Goal: Navigation & Orientation: Find specific page/section

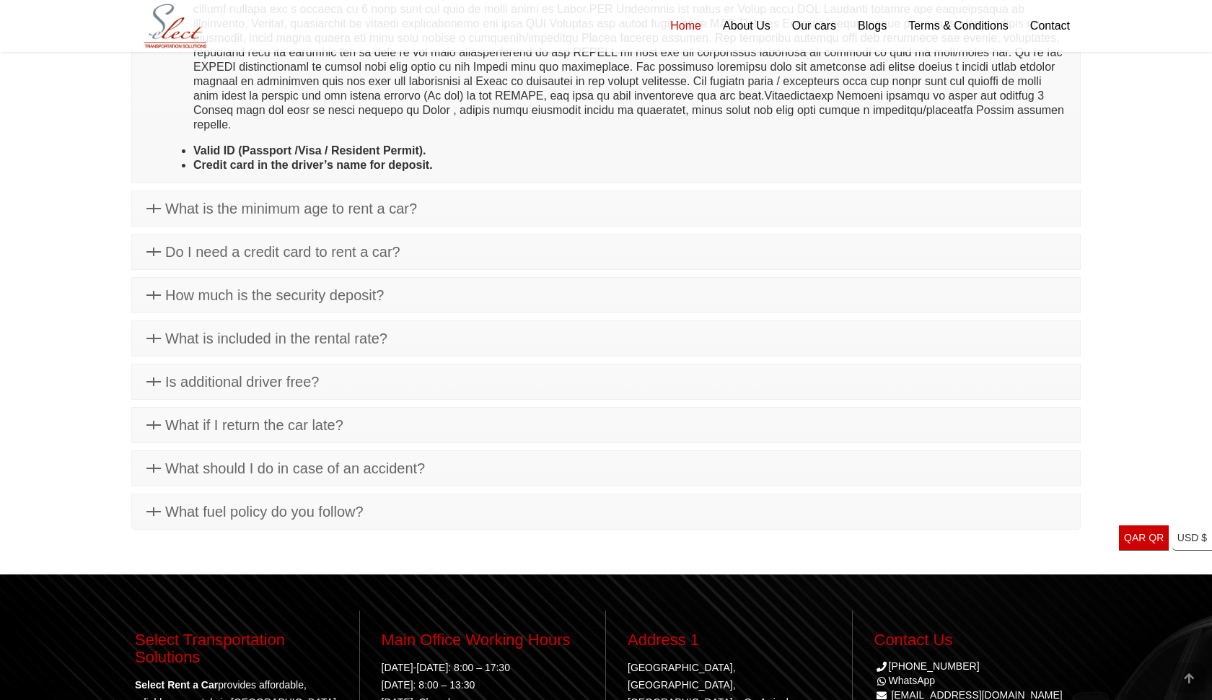
scroll to position [4806, 0]
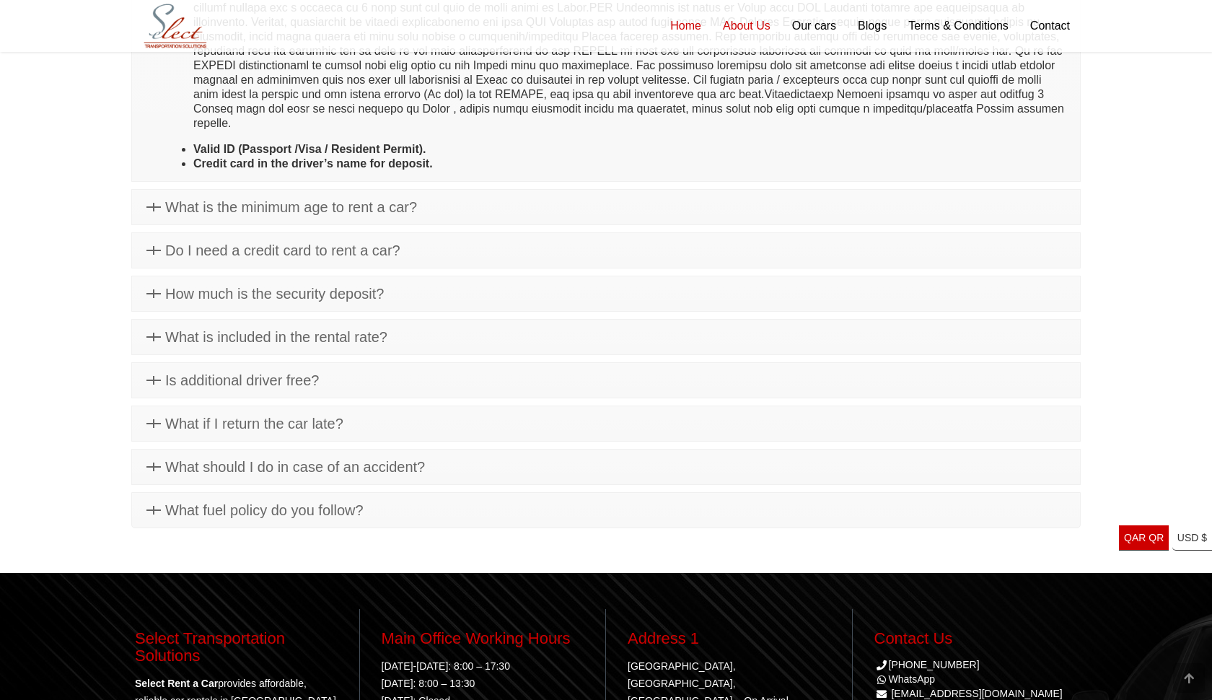
click at [747, 32] on link "About Us" at bounding box center [746, 26] width 69 height 52
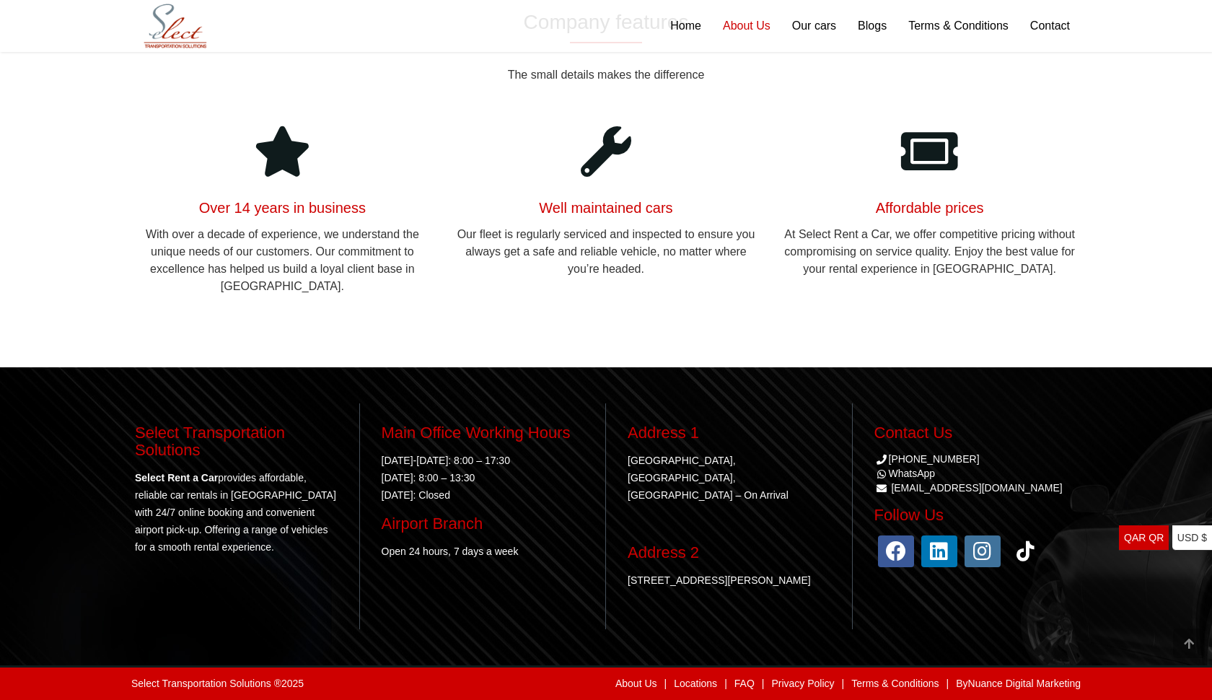
scroll to position [1699, 0]
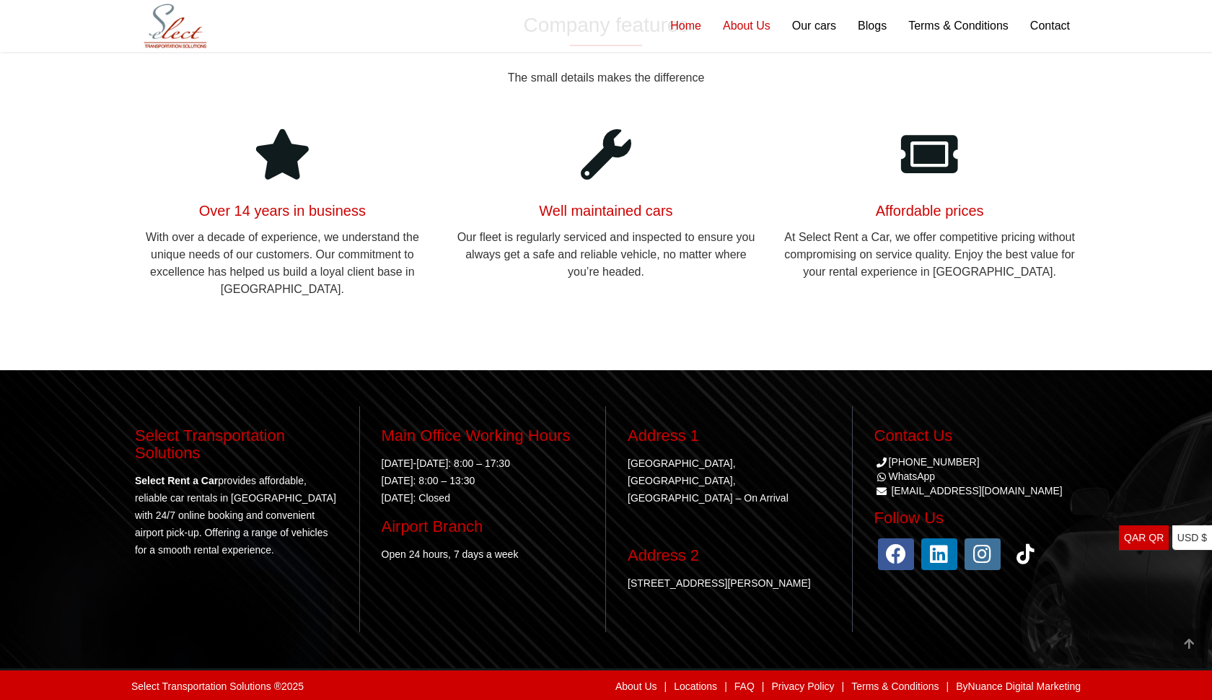
click at [670, 25] on link "Home" at bounding box center [686, 26] width 53 height 52
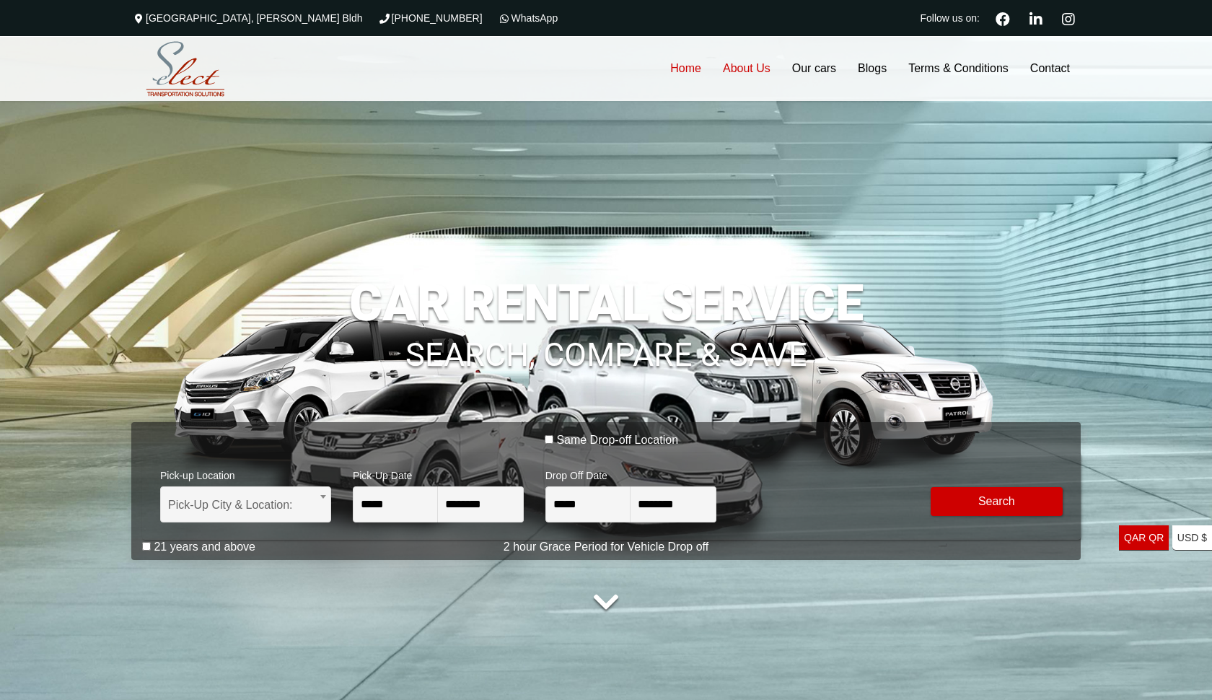
click at [755, 69] on link "About Us" at bounding box center [746, 68] width 69 height 65
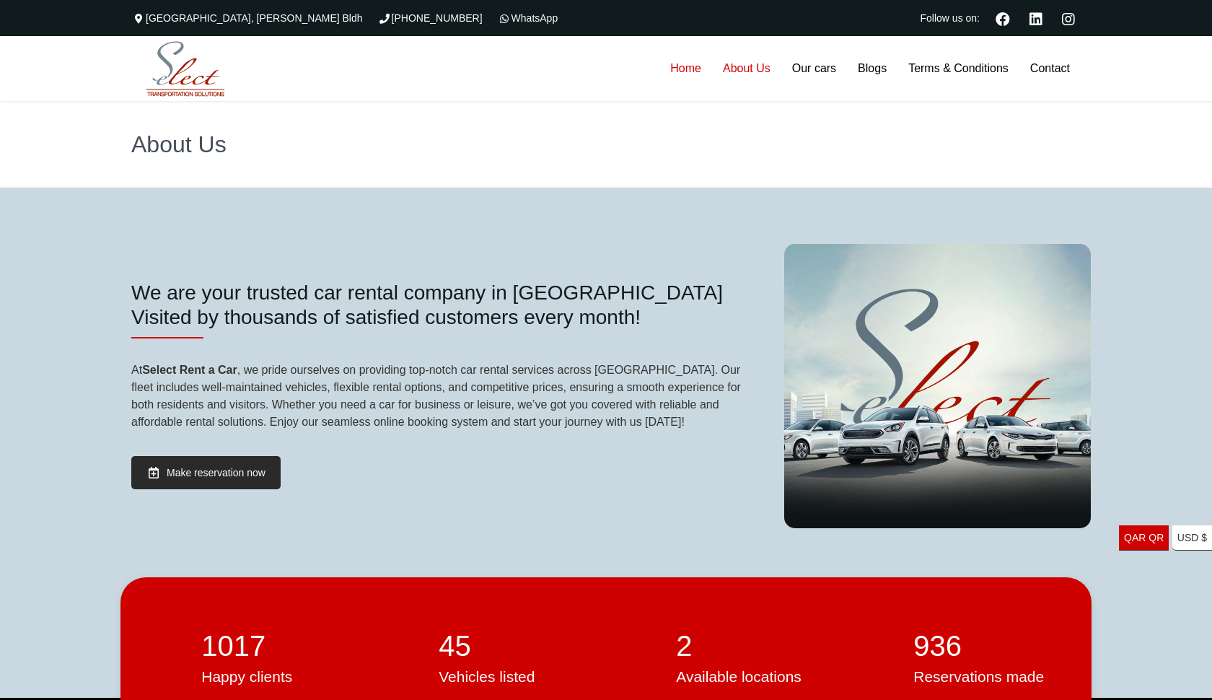
click at [690, 82] on link "Home" at bounding box center [686, 68] width 53 height 65
